Goal: Task Accomplishment & Management: Complete application form

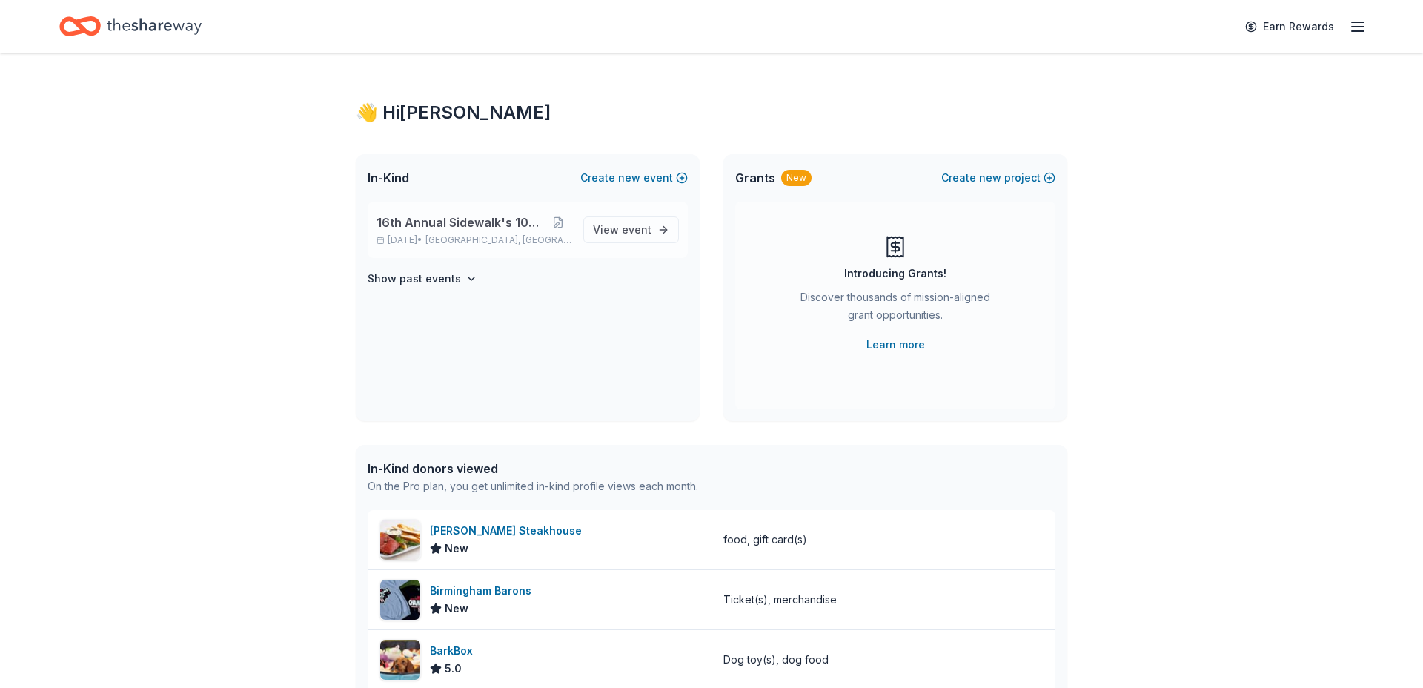
click at [478, 237] on span "Birmingham, AL" at bounding box center [499, 240] width 146 height 12
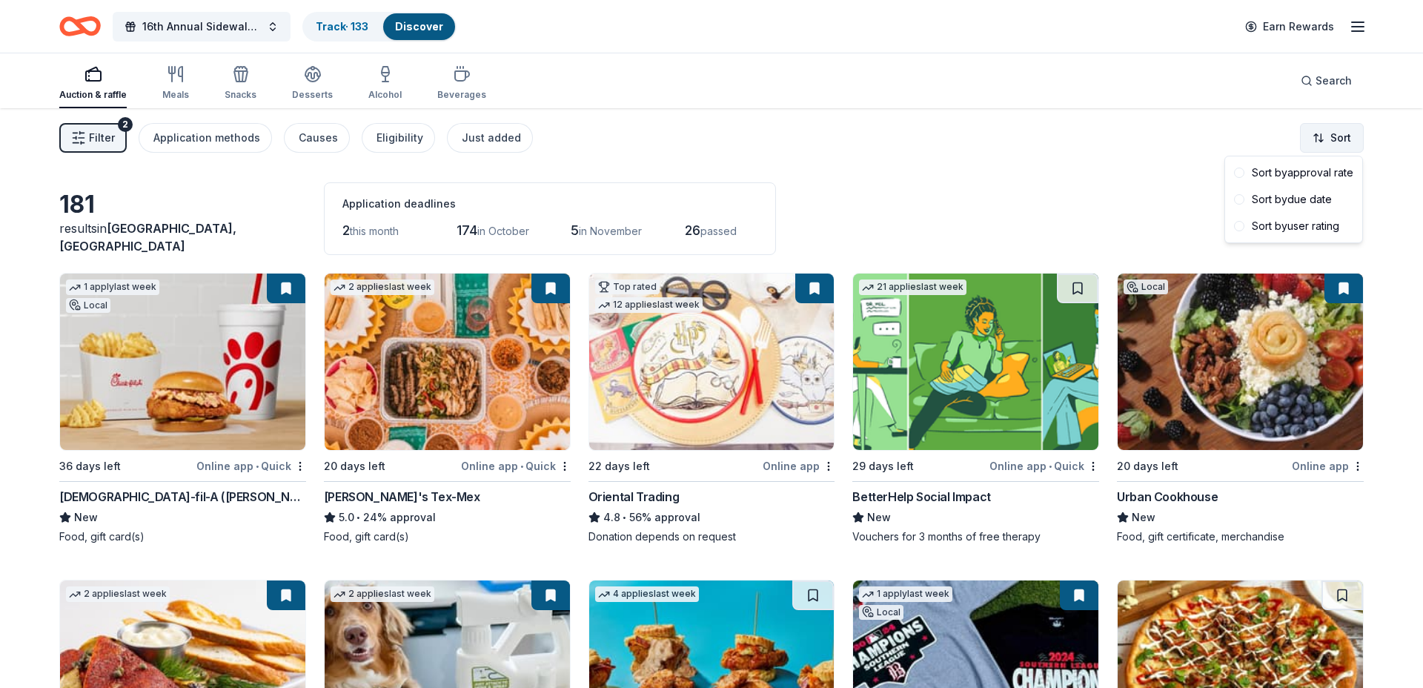
click at [1328, 139] on html "16th Annual Sidewalk's 10k Party Track · 133 Discover Earn Rewards Auction & ra…" at bounding box center [711, 344] width 1423 height 688
click at [1306, 200] on div "Sort by due date" at bounding box center [1293, 199] width 131 height 27
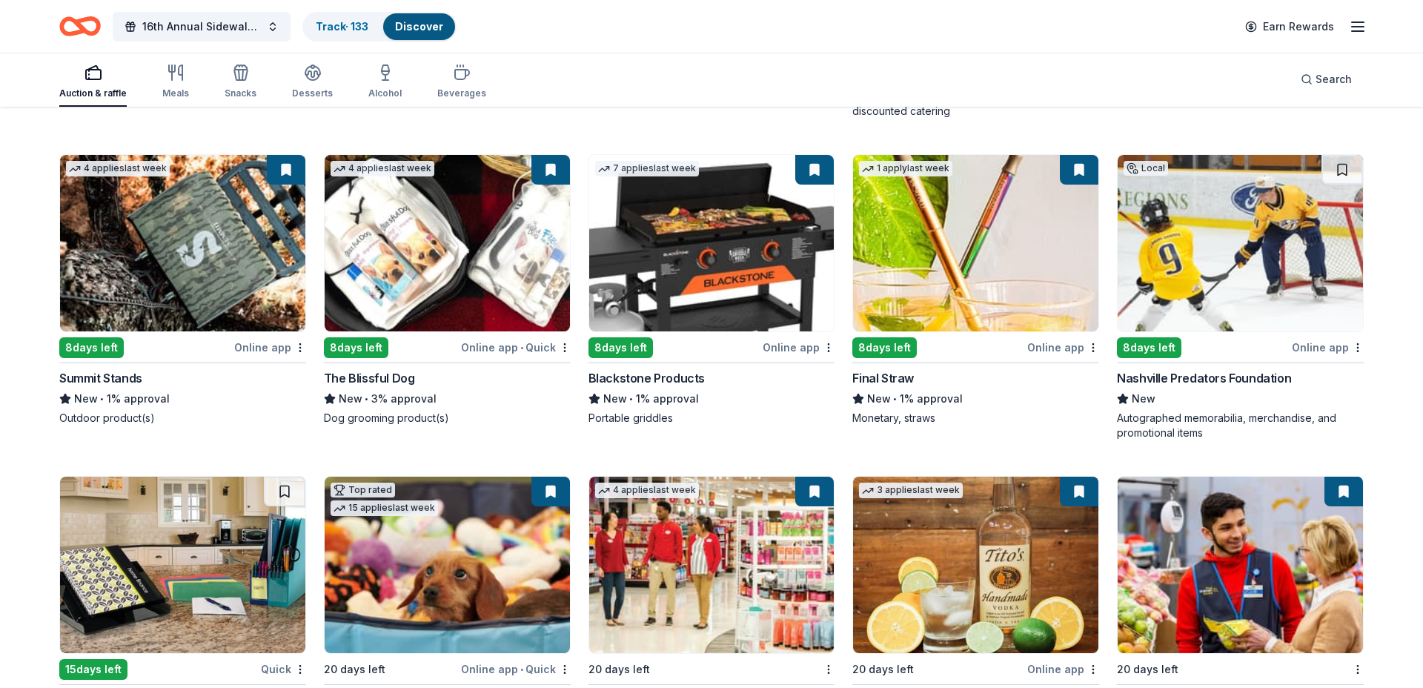
scroll to position [438, 0]
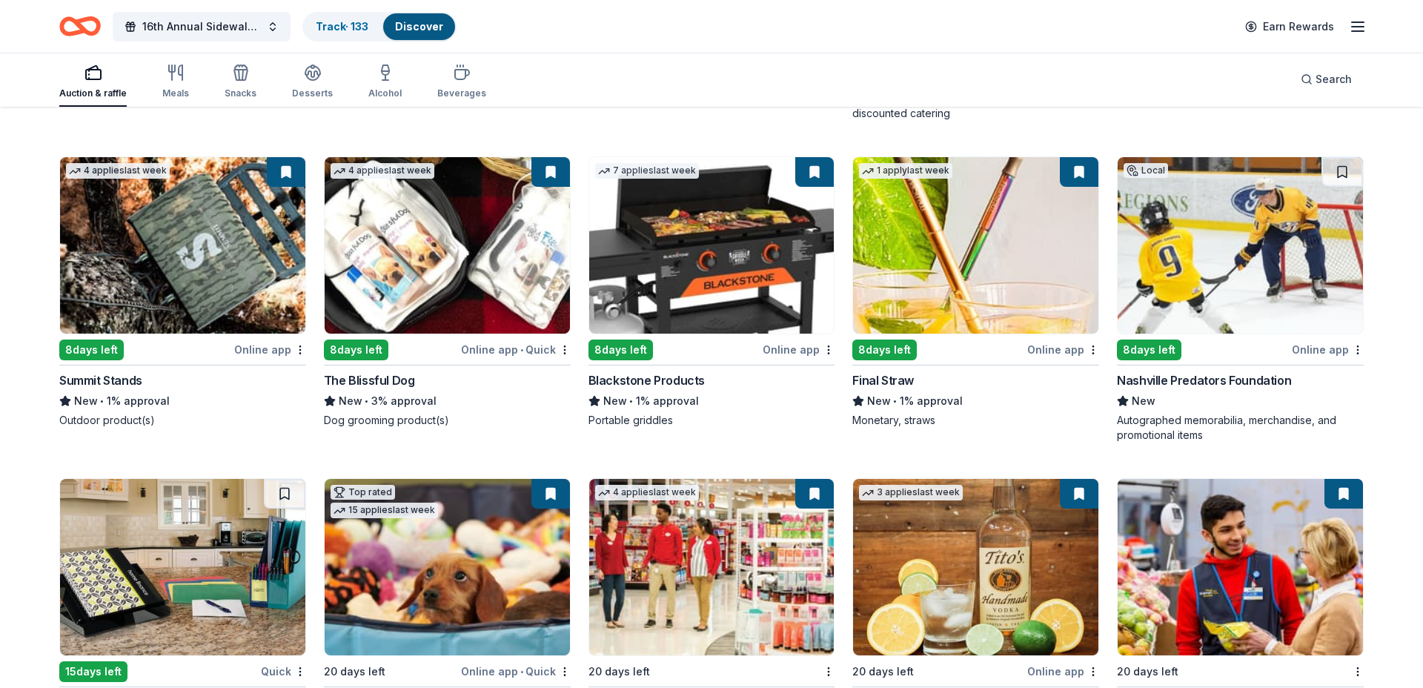
click at [1231, 271] on img at bounding box center [1240, 245] width 245 height 176
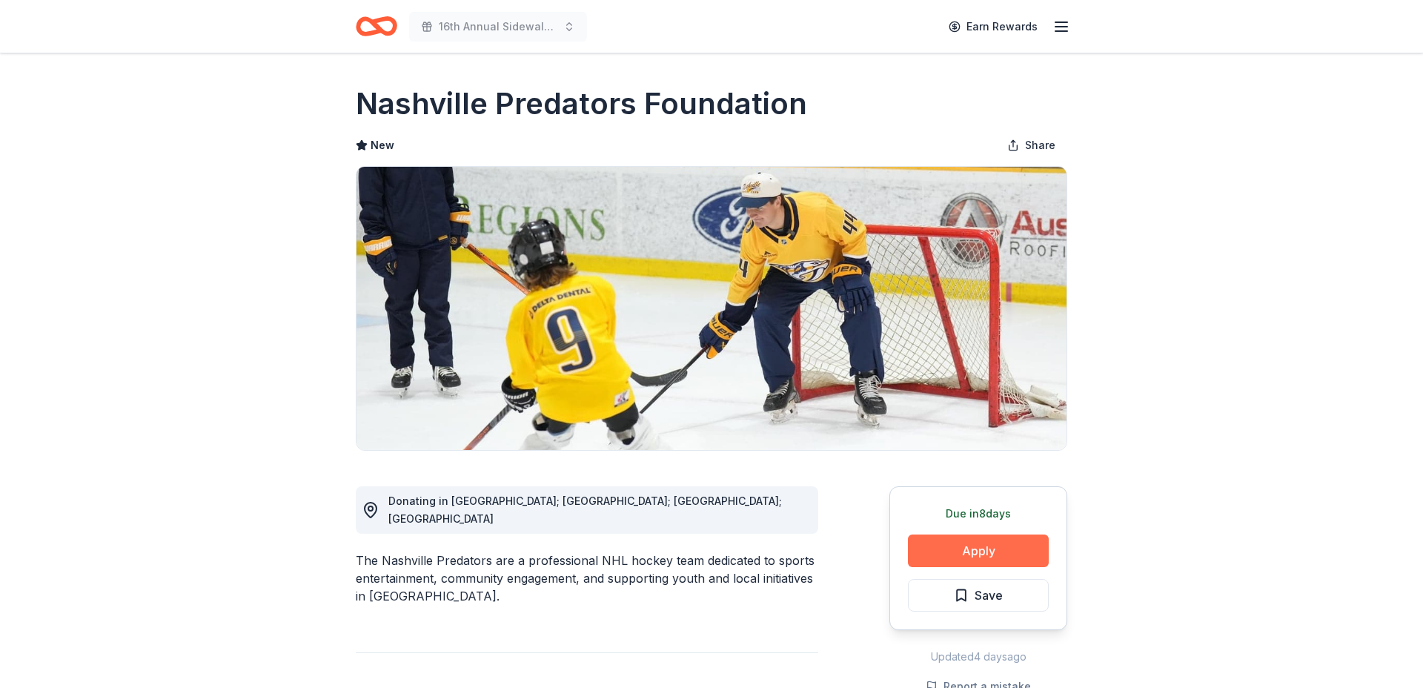
click at [991, 552] on button "Apply" at bounding box center [978, 551] width 141 height 33
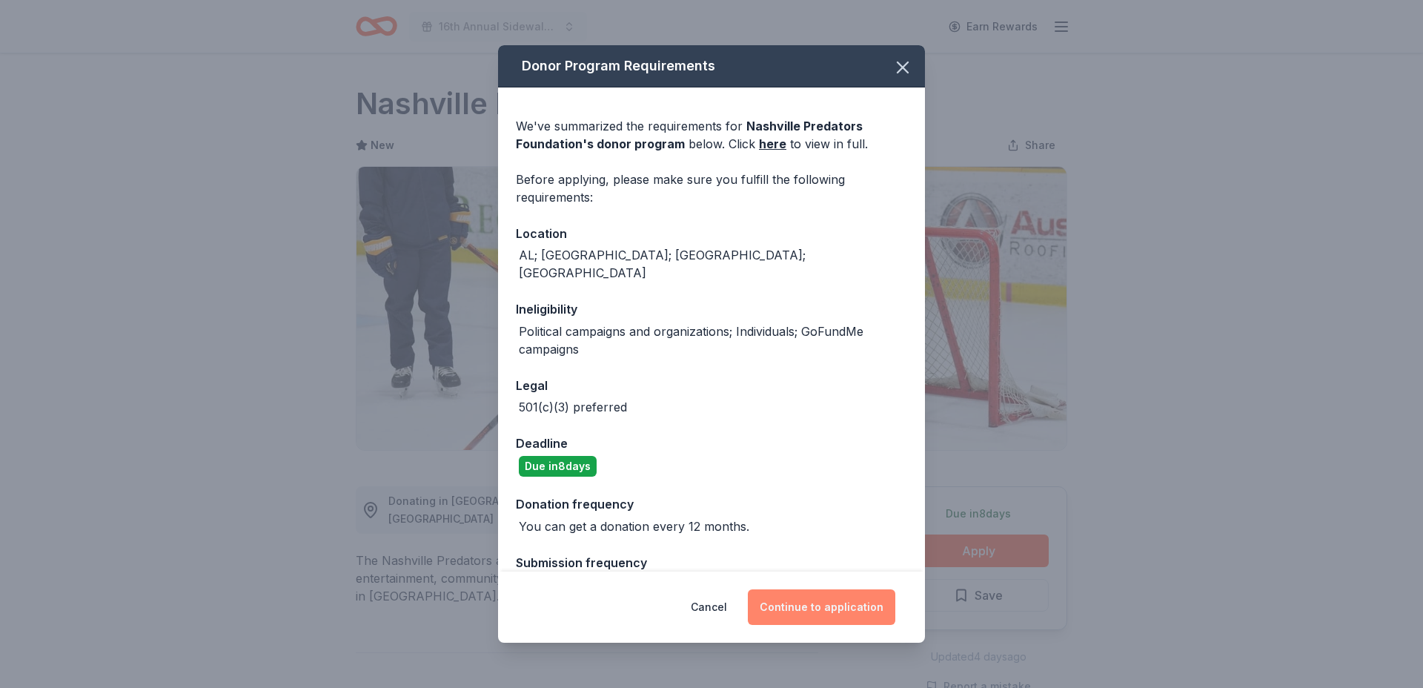
click at [804, 600] on button "Continue to application" at bounding box center [822, 607] width 148 height 36
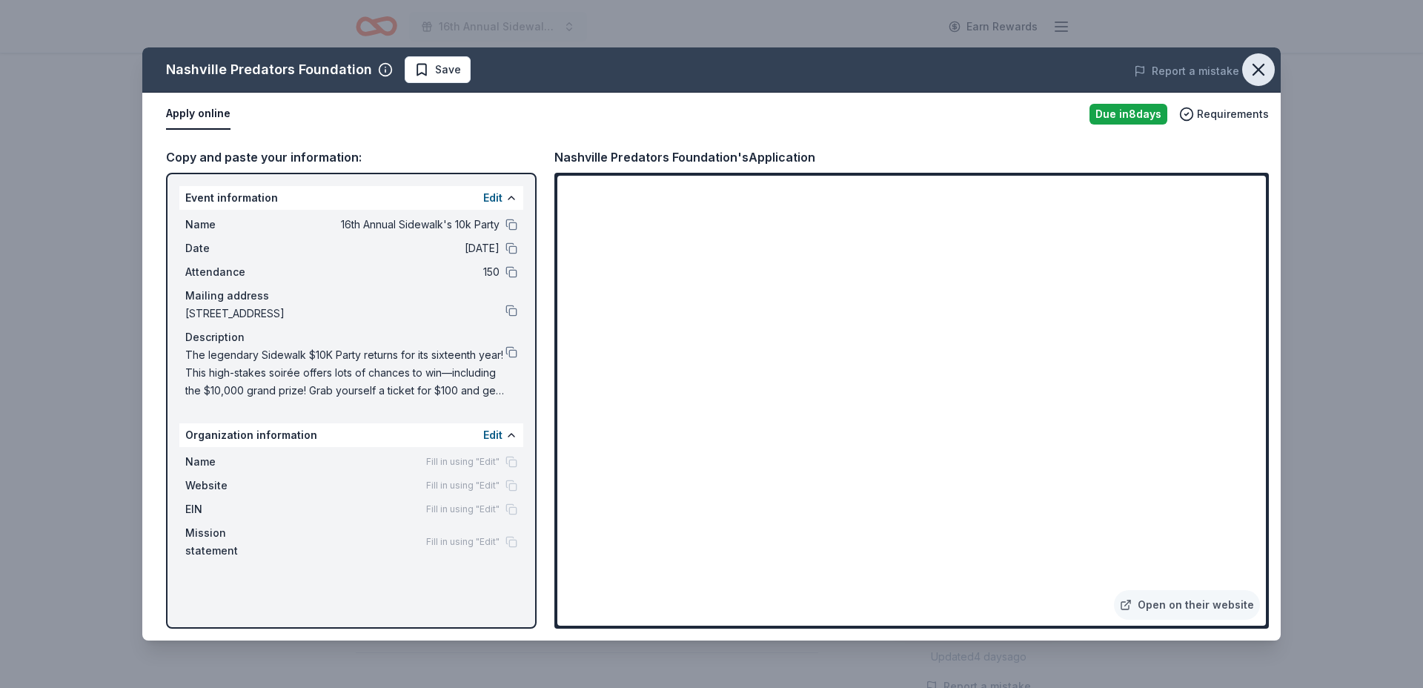
click at [1253, 67] on icon "button" at bounding box center [1258, 69] width 21 height 21
